Goal: Information Seeking & Learning: Learn about a topic

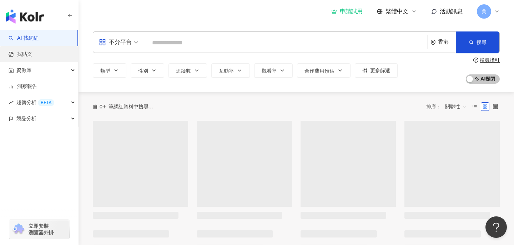
click at [32, 53] on link "找貼文" at bounding box center [21, 54] width 24 height 7
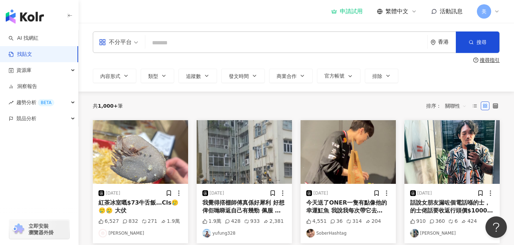
click at [484, 12] on span "美" at bounding box center [484, 12] width 5 height 8
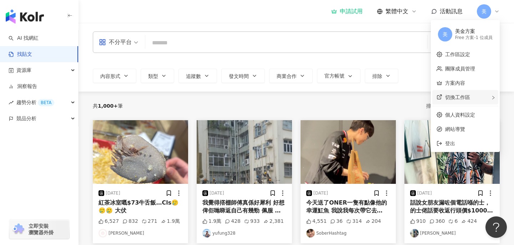
click at [456, 100] on div "切換工作區" at bounding box center [466, 97] width 66 height 14
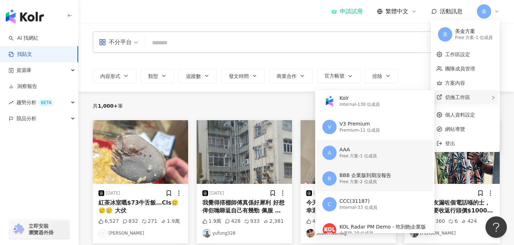
scroll to position [31, 0]
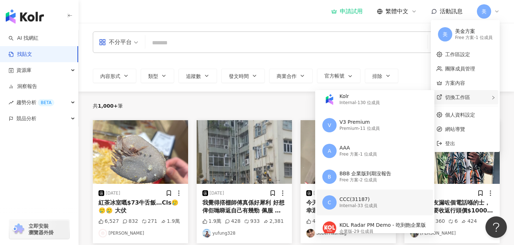
click at [352, 198] on div "CCC(31187)" at bounding box center [359, 199] width 38 height 7
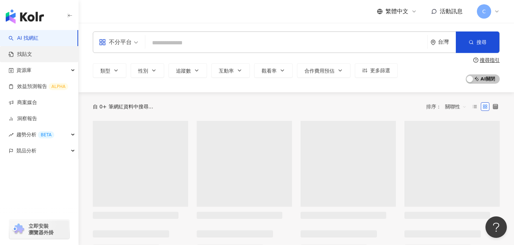
click at [32, 54] on link "找貼文" at bounding box center [21, 54] width 24 height 7
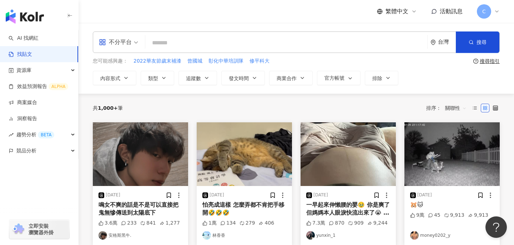
click at [128, 43] on div "不分平台" at bounding box center [115, 41] width 33 height 11
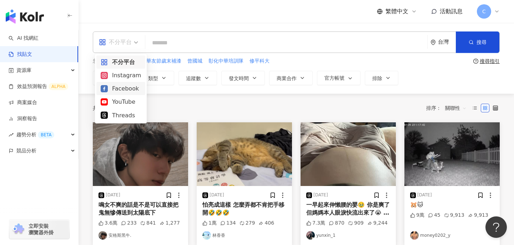
click at [127, 88] on div "Facebook" at bounding box center [121, 88] width 40 height 9
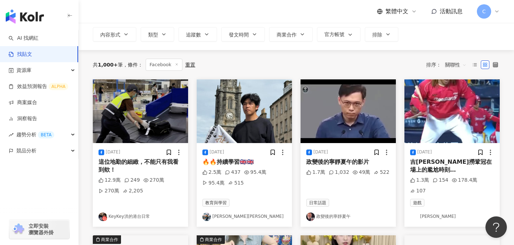
scroll to position [38, 0]
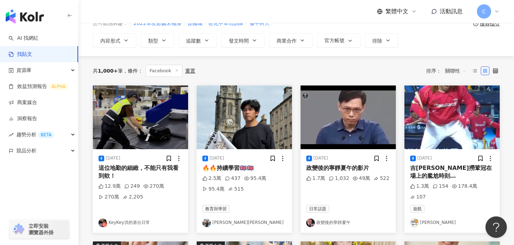
click at [148, 132] on img at bounding box center [140, 117] width 95 height 64
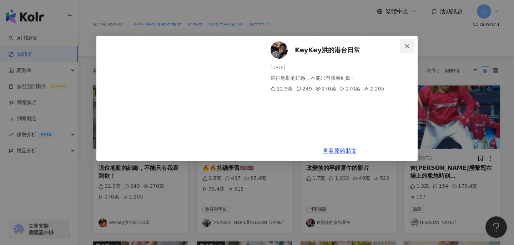
click at [408, 47] on icon "close" at bounding box center [408, 46] width 6 height 6
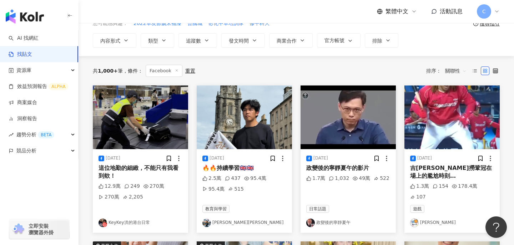
click at [153, 99] on img at bounding box center [140, 117] width 95 height 64
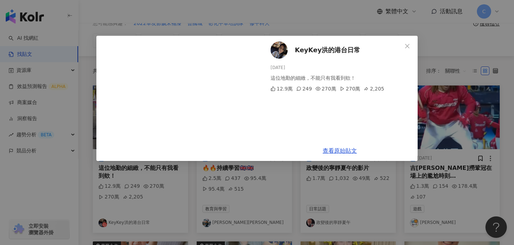
click at [437, 54] on div "KeyKey洪的港台日常 2025/8/8 這位地勤的細緻，不能只有我看到欸！ 12.9萬 249 270萬 270萬 2,205 查看原始貼文" at bounding box center [257, 122] width 514 height 245
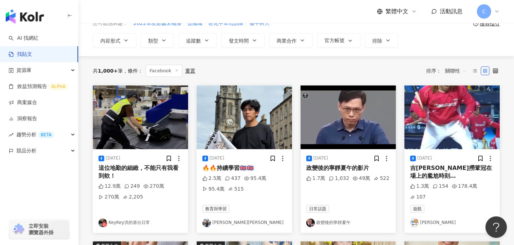
scroll to position [0, 0]
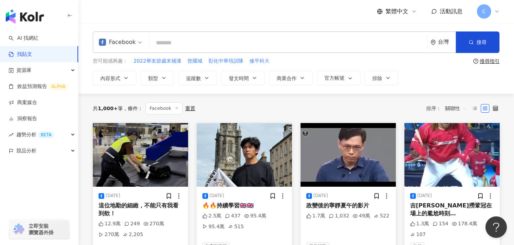
click at [169, 44] on input "search" at bounding box center [288, 42] width 273 height 15
click at [30, 38] on link "AI 找網紅" at bounding box center [24, 38] width 30 height 7
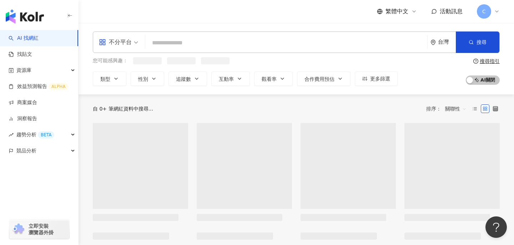
click at [161, 41] on input "search" at bounding box center [286, 43] width 276 height 14
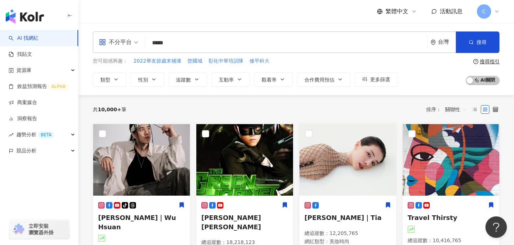
type input "****"
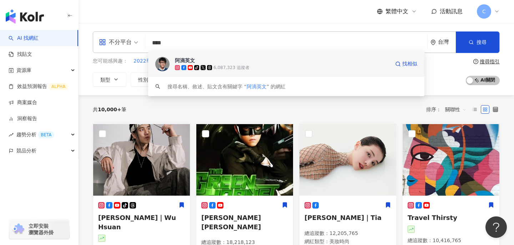
click at [206, 61] on span "阿滴英文" at bounding box center [282, 60] width 215 height 7
